Goal: Transaction & Acquisition: Obtain resource

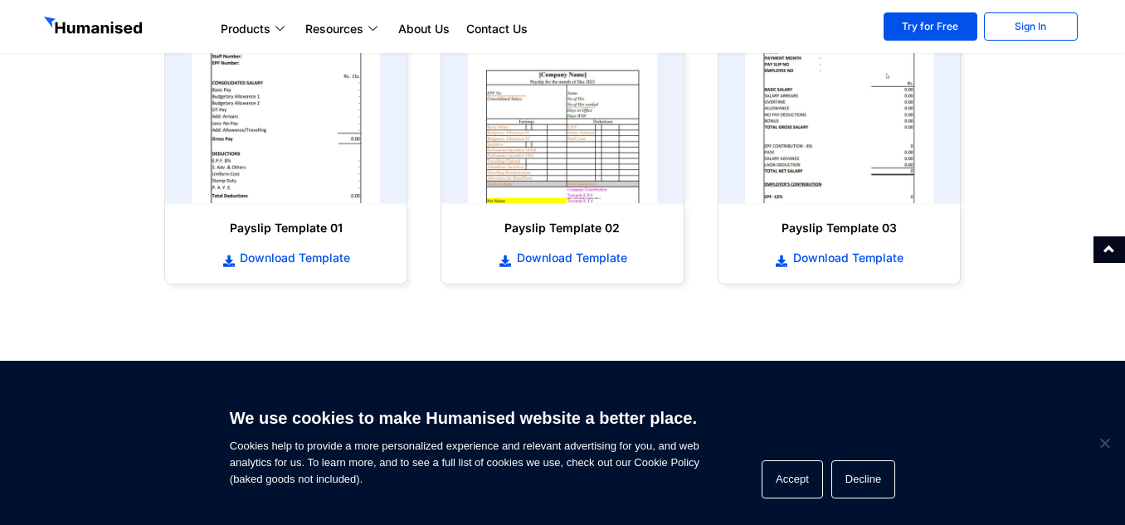
scroll to position [913, 0]
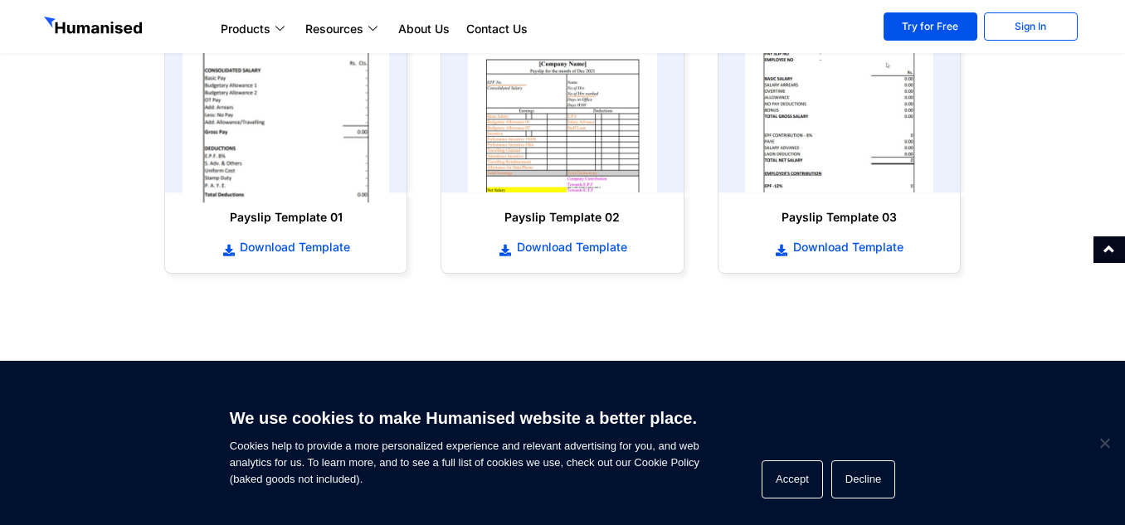
click at [245, 131] on img at bounding box center [286, 89] width 207 height 228
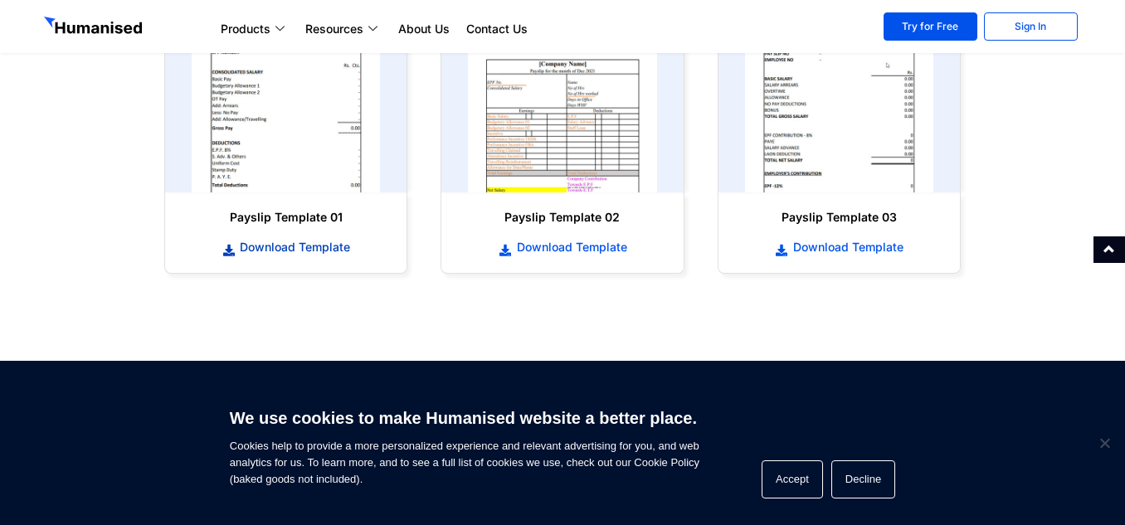
click at [306, 256] on span "Download Template" at bounding box center [293, 247] width 114 height 17
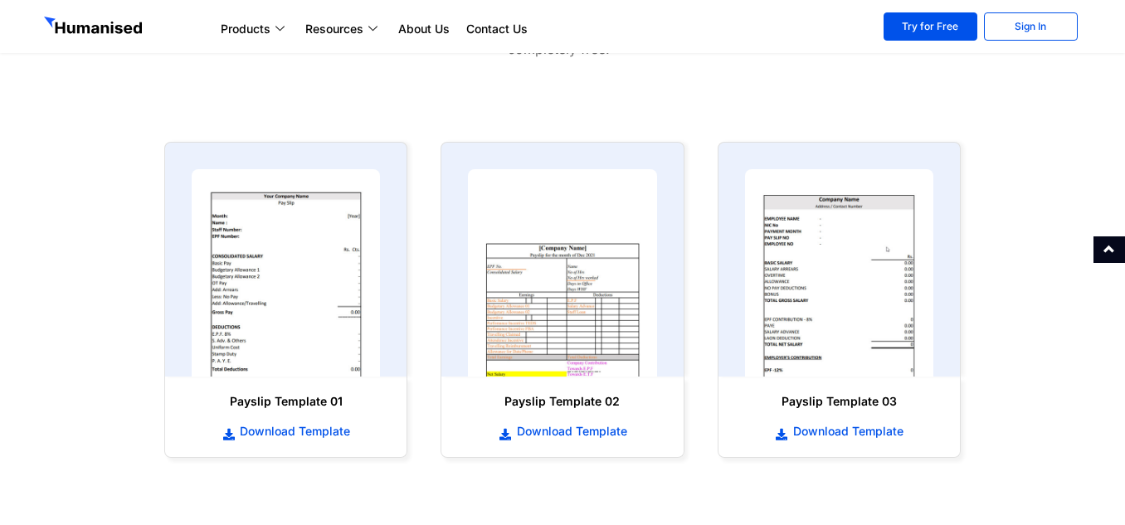
scroll to position [747, 0]
